Goal: Find specific page/section: Find specific page/section

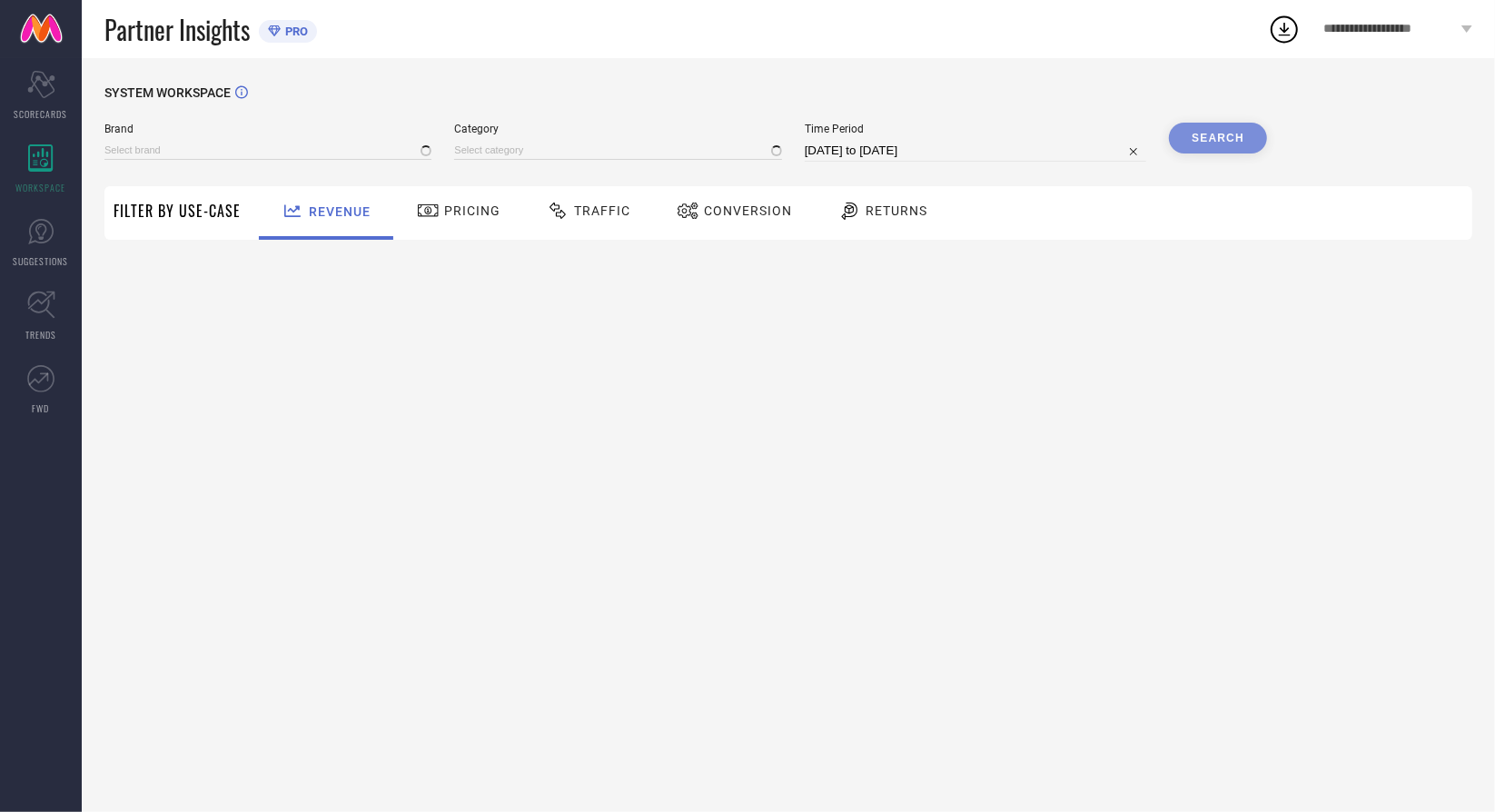
type input "MIRAGGIO"
type input "All"
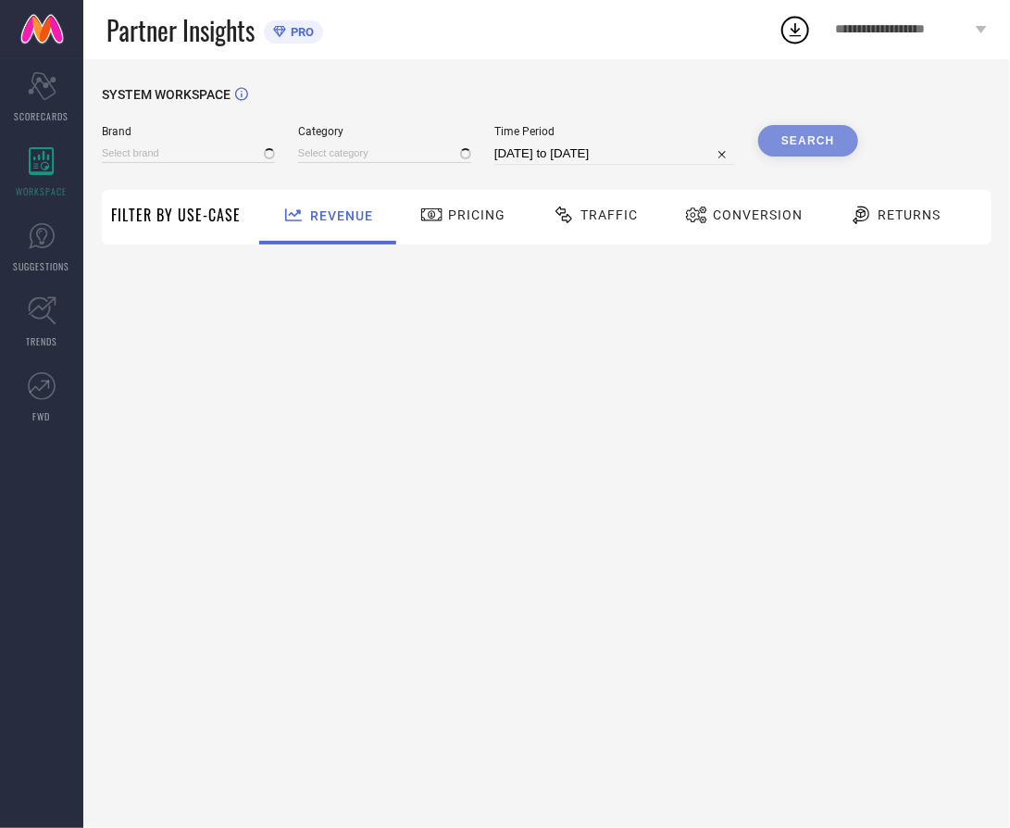
type input "MIRAGGIO"
type input "All"
type input "MIRAGGIO"
type input "All"
